Goal: Task Accomplishment & Management: Use online tool/utility

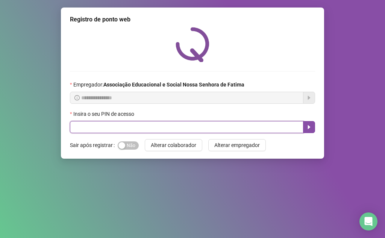
click at [100, 131] on input "text" at bounding box center [186, 127] width 233 height 12
type input "****"
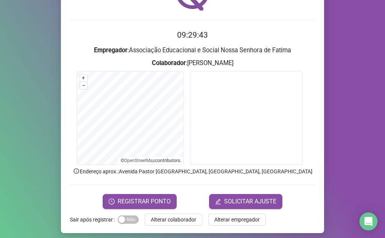
scroll to position [56, 0]
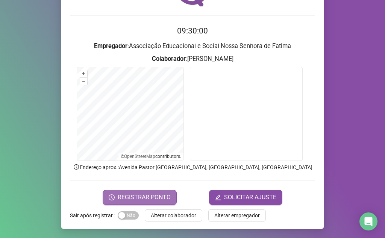
click at [162, 193] on span "REGISTRAR PONTO" at bounding box center [144, 197] width 53 height 9
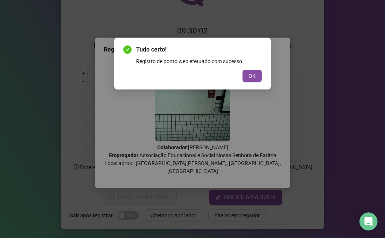
click at [256, 68] on div "Tudo certo! Registro de ponto web efetuado com sucesso. OK" at bounding box center [192, 63] width 138 height 37
click at [255, 72] on span "OK" at bounding box center [251, 76] width 7 height 8
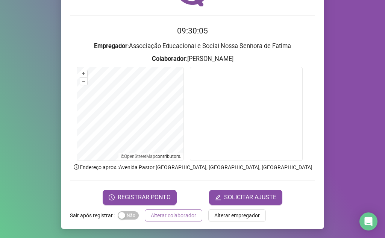
click at [192, 216] on button "Alterar colaborador" at bounding box center [173, 215] width 57 height 12
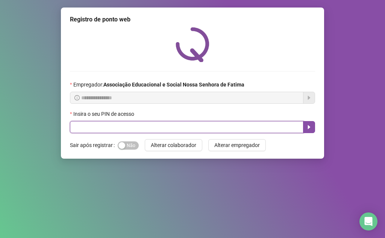
click at [120, 128] on input "text" at bounding box center [186, 127] width 233 height 12
type input "***"
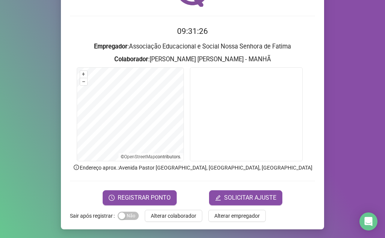
scroll to position [56, 0]
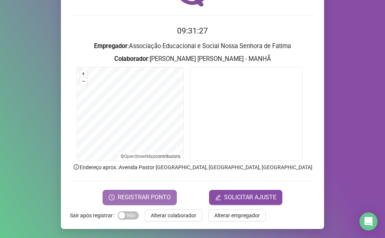
click at [159, 197] on span "REGISTRAR PONTO" at bounding box center [144, 197] width 53 height 9
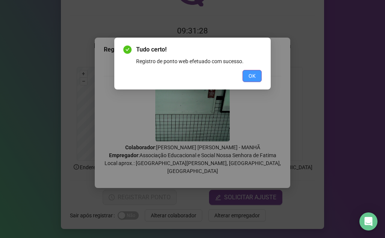
click at [255, 79] on span "OK" at bounding box center [251, 76] width 7 height 8
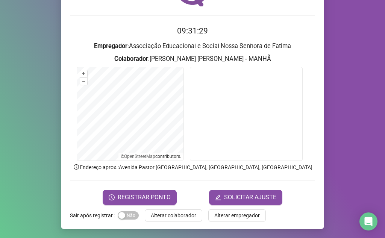
drag, startPoint x: 366, startPoint y: 96, endPoint x: 356, endPoint y: 104, distance: 12.8
click at [357, 104] on div "Registro de ponto web 09:31:29 Empregador : Associação Educacional e Social Nos…" at bounding box center [192, 119] width 385 height 238
click at [119, 198] on span "REGISTRAR PONTO" at bounding box center [144, 197] width 53 height 9
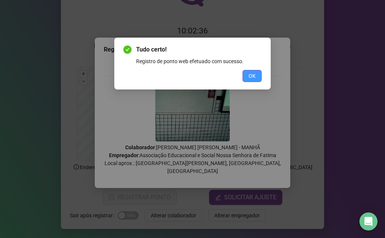
click at [252, 77] on span "OK" at bounding box center [251, 76] width 7 height 8
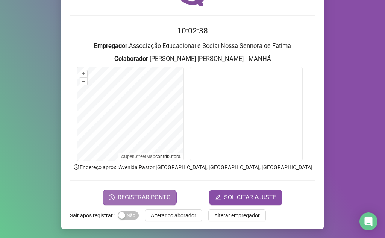
click at [168, 193] on button "REGISTRAR PONTO" at bounding box center [140, 197] width 74 height 15
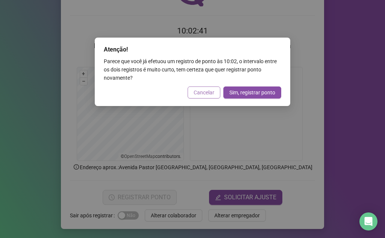
click at [210, 92] on span "Cancelar" at bounding box center [203, 92] width 21 height 8
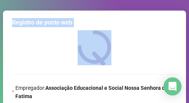
drag, startPoint x: 4, startPoint y: 60, endPoint x: 17, endPoint y: 66, distance: 13.8
click at [0, 71] on html "**********" at bounding box center [94, 51] width 189 height 103
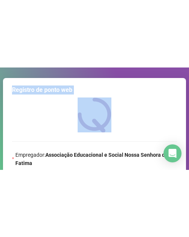
scroll to position [113, 0]
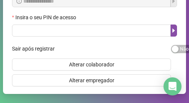
drag, startPoint x: 41, startPoint y: 79, endPoint x: -10, endPoint y: 111, distance: 59.9
click at [0, 102] on html "**********" at bounding box center [94, 51] width 189 height 103
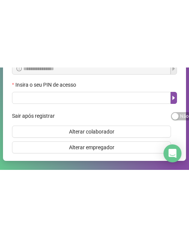
scroll to position [0, 0]
